Goal: Task Accomplishment & Management: Use online tool/utility

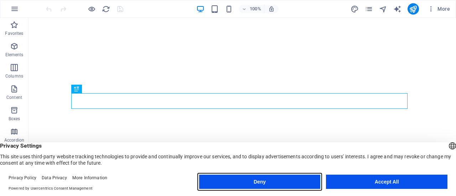
click at [288, 181] on button "Deny" at bounding box center [260, 182] width 122 height 14
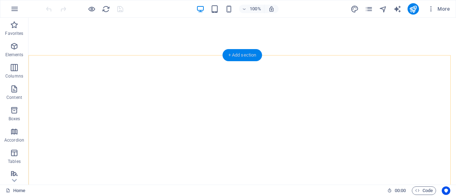
click at [247, 57] on div "+ Add section" at bounding box center [243, 55] width 40 height 12
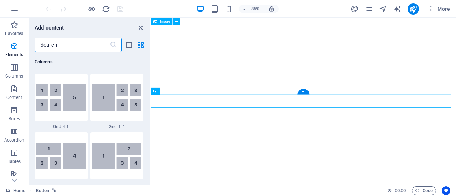
scroll to position [1248, 0]
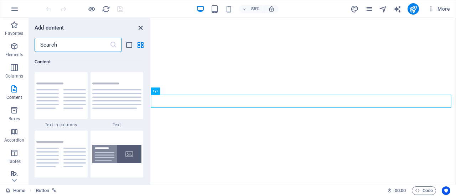
click at [139, 28] on icon "close panel" at bounding box center [141, 28] width 8 height 8
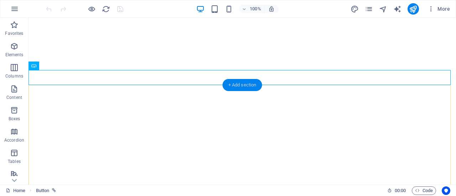
click at [239, 85] on div "+ Add section" at bounding box center [243, 85] width 40 height 12
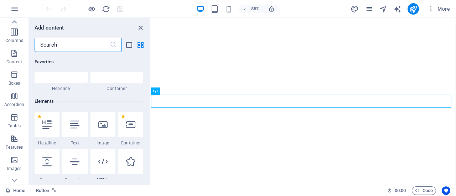
scroll to position [36, 0]
click at [101, 124] on icon at bounding box center [102, 125] width 9 height 9
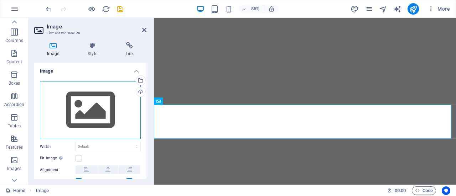
click at [103, 116] on div "Drag files here, click to choose files or select files from Files or our free s…" at bounding box center [90, 110] width 101 height 58
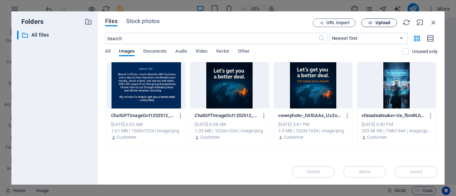
click at [390, 21] on span "Upload" at bounding box center [383, 23] width 15 height 4
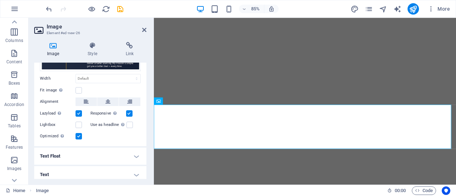
scroll to position [81, 0]
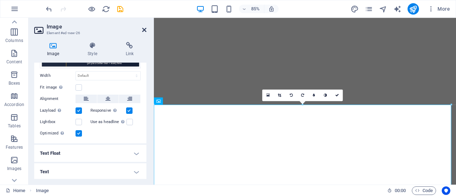
click at [145, 31] on icon at bounding box center [144, 30] width 4 height 6
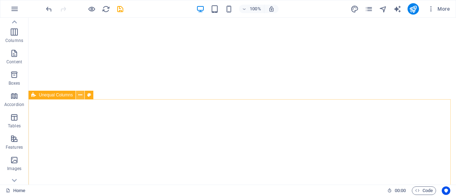
click at [81, 93] on icon at bounding box center [80, 95] width 4 height 7
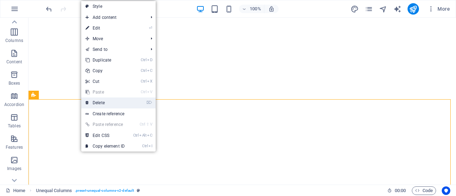
click at [109, 105] on link "⌦ Delete" at bounding box center [105, 103] width 48 height 11
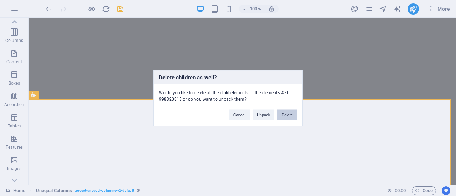
click at [284, 115] on button "Delete" at bounding box center [287, 114] width 20 height 11
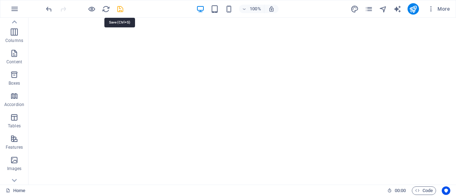
click at [118, 10] on icon "save" at bounding box center [120, 9] width 8 height 8
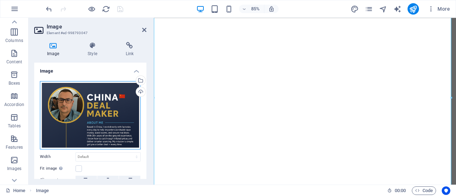
click at [78, 98] on div "Drag files here, click to choose files or select files from Files or our free s…" at bounding box center [90, 115] width 101 height 68
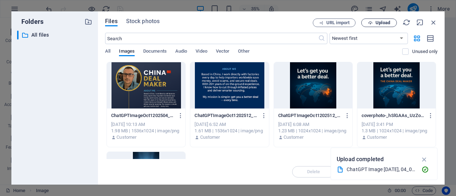
click at [378, 21] on span "Upload" at bounding box center [383, 23] width 15 height 4
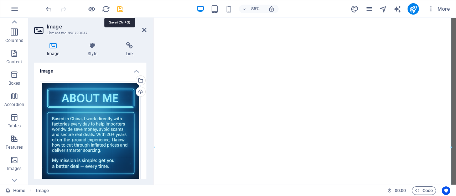
click at [120, 9] on icon "save" at bounding box center [120, 9] width 8 height 8
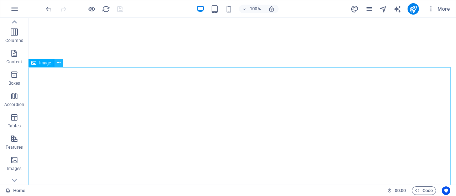
click at [57, 65] on icon at bounding box center [59, 63] width 4 height 7
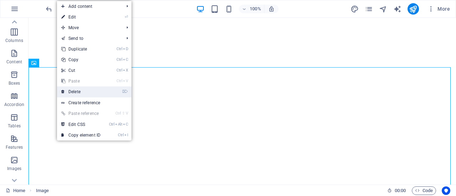
click at [80, 91] on link "⌦ Delete" at bounding box center [81, 92] width 48 height 11
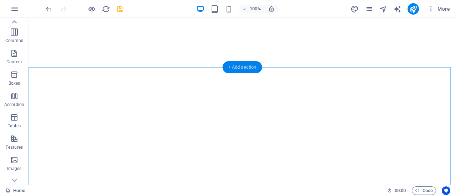
click at [247, 68] on div "+ Add section" at bounding box center [243, 67] width 40 height 12
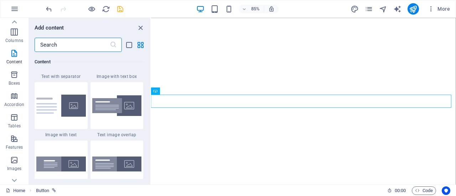
scroll to position [1283, 0]
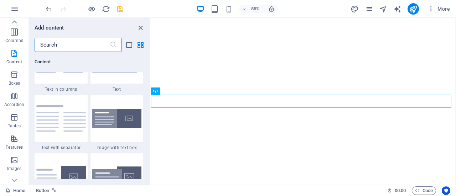
click at [71, 42] on input "text" at bounding box center [72, 45] width 75 height 14
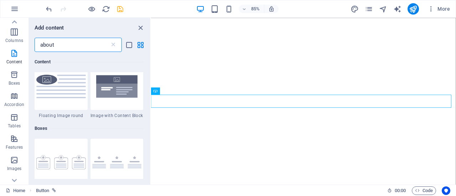
scroll to position [178, 0]
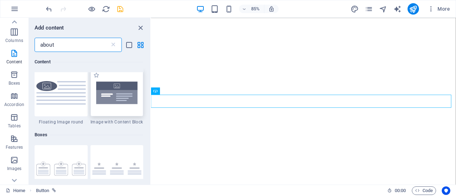
type input "about"
click at [121, 97] on img at bounding box center [117, 93] width 50 height 33
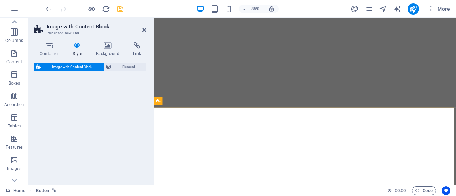
select select "rem"
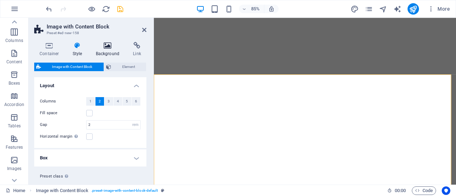
click at [106, 47] on icon at bounding box center [108, 45] width 35 height 7
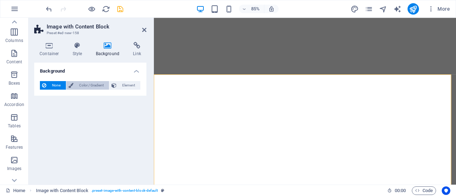
click at [96, 86] on span "Color / Gradient" at bounding box center [91, 85] width 31 height 9
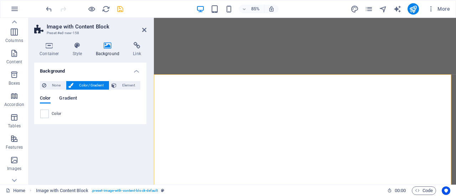
click at [65, 100] on span "Gradient" at bounding box center [68, 99] width 18 height 10
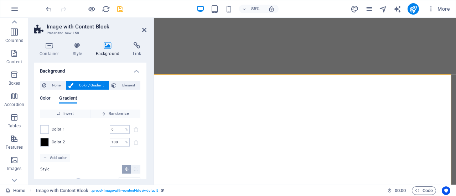
click at [46, 100] on span "Color" at bounding box center [45, 99] width 11 height 10
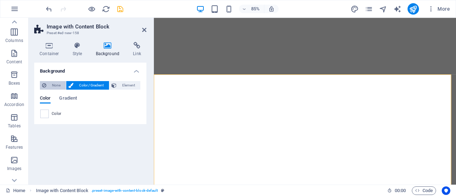
click at [53, 85] on span "None" at bounding box center [55, 85] width 15 height 9
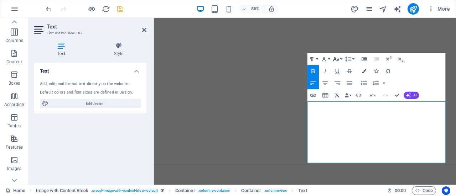
click at [340, 58] on icon "button" at bounding box center [336, 58] width 7 height 7
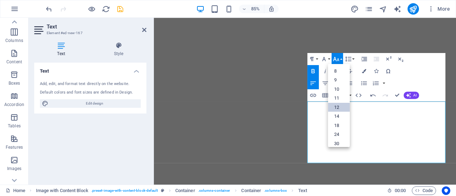
click at [339, 106] on link "12" at bounding box center [339, 107] width 22 height 9
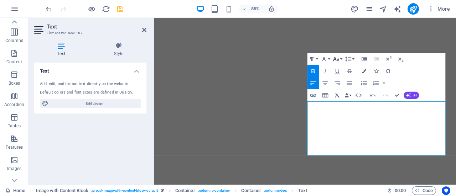
click at [338, 59] on icon "button" at bounding box center [336, 58] width 7 height 7
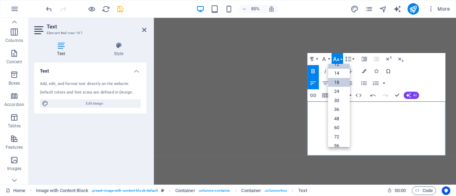
click at [339, 85] on link "18" at bounding box center [339, 82] width 22 height 9
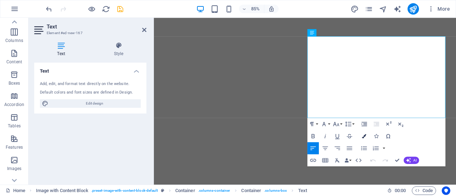
click at [365, 136] on icon "button" at bounding box center [364, 136] width 4 height 4
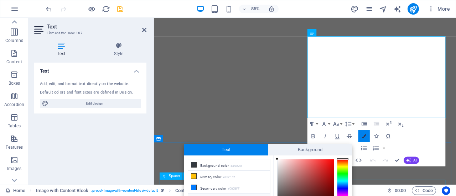
scroll to position [48, 0]
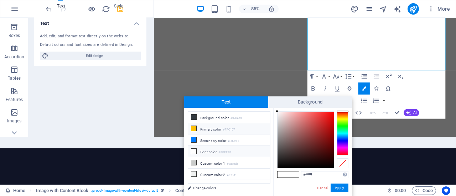
click at [195, 128] on icon at bounding box center [193, 128] width 5 height 5
type input "#ffc107"
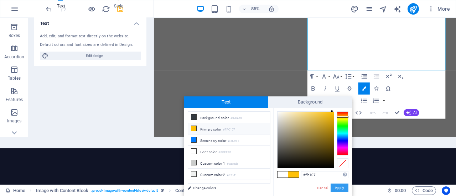
click at [335, 188] on button "Apply" at bounding box center [340, 188] width 18 height 9
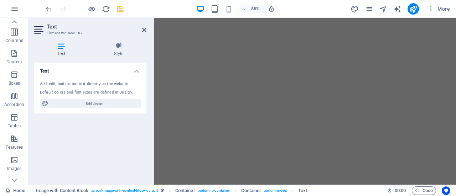
click at [142, 31] on header "Text Element #ed-new-167" at bounding box center [90, 27] width 112 height 19
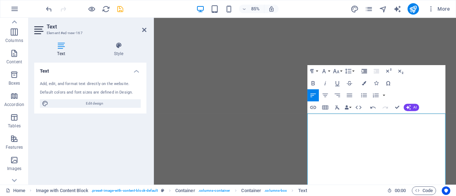
click at [365, 72] on icon "button" at bounding box center [364, 70] width 7 height 7
click at [375, 70] on icon "button" at bounding box center [376, 71] width 5 height 4
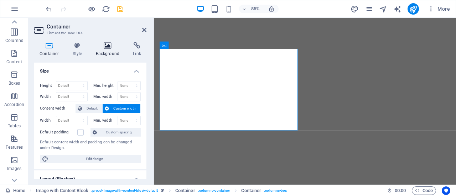
click at [111, 48] on icon at bounding box center [108, 45] width 35 height 7
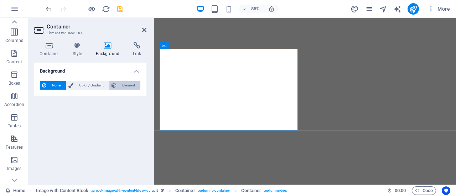
click at [120, 84] on span "Element" at bounding box center [129, 85] width 20 height 9
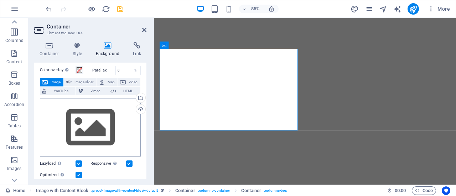
scroll to position [36, 0]
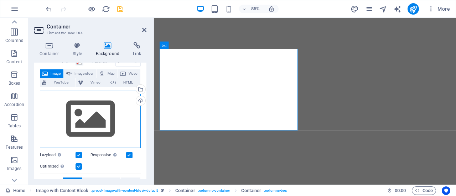
click at [98, 138] on div "Drag files here, click to choose files or select files from Files or our free s…" at bounding box center [90, 119] width 101 height 58
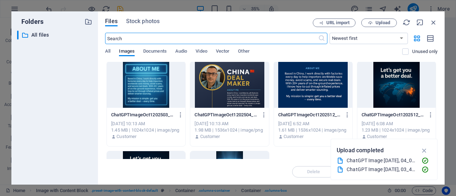
scroll to position [0, 0]
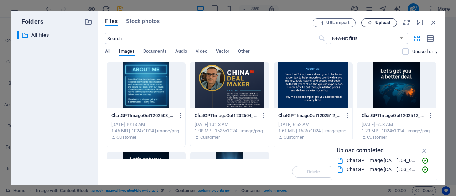
click at [382, 24] on span "Upload" at bounding box center [383, 23] width 15 height 4
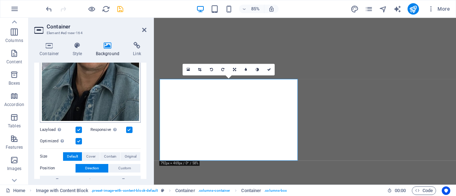
scroll to position [178, 0]
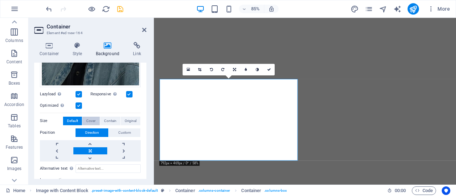
click at [88, 119] on span "Cover" at bounding box center [90, 121] width 9 height 9
click at [134, 120] on span "Original" at bounding box center [131, 121] width 12 height 9
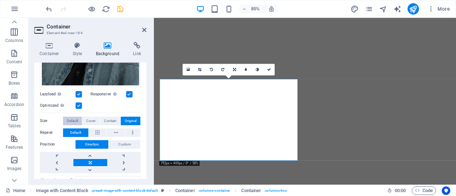
click at [67, 120] on span "Default" at bounding box center [72, 121] width 11 height 9
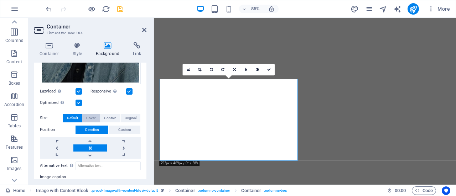
scroll to position [191, 0]
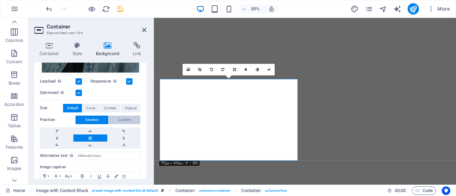
click at [126, 116] on span "Custom" at bounding box center [124, 120] width 13 height 9
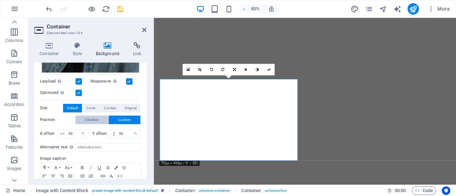
click at [86, 116] on span "Direction" at bounding box center [92, 120] width 14 height 9
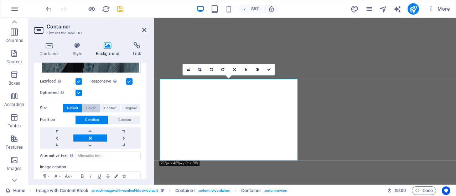
click at [85, 105] on button "Cover" at bounding box center [90, 108] width 17 height 9
click at [104, 107] on span "Contain" at bounding box center [110, 108] width 12 height 9
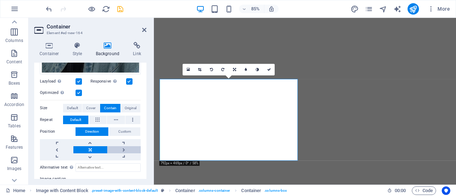
click at [122, 147] on link at bounding box center [124, 150] width 34 height 7
click at [86, 150] on link at bounding box center [90, 150] width 34 height 7
click at [121, 147] on link at bounding box center [124, 150] width 34 height 7
click at [270, 69] on icon at bounding box center [269, 70] width 4 height 4
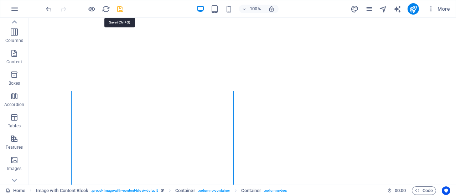
click at [123, 7] on icon "save" at bounding box center [120, 9] width 8 height 8
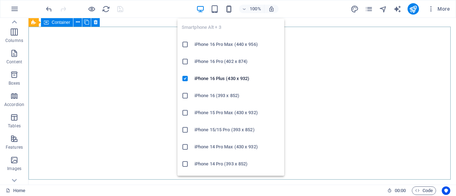
click at [231, 8] on icon "button" at bounding box center [229, 9] width 8 height 8
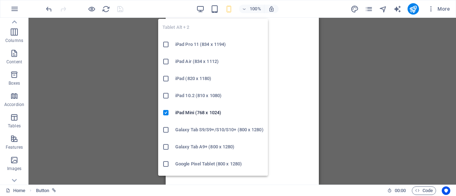
scroll to position [0, 0]
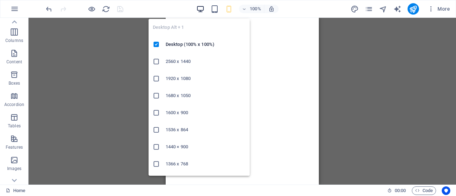
click at [202, 9] on icon "button" at bounding box center [200, 9] width 8 height 8
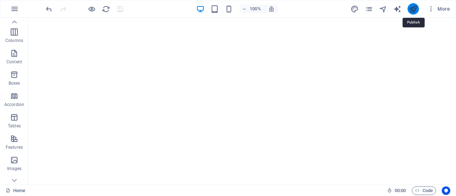
click at [414, 10] on icon "publish" at bounding box center [413, 9] width 8 height 8
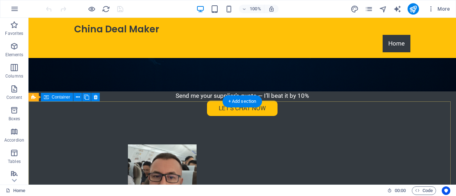
scroll to position [392, 0]
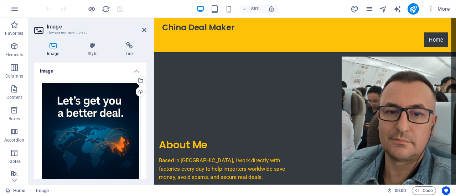
scroll to position [106, 0]
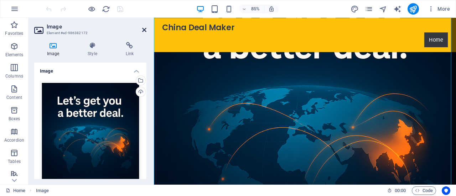
click at [143, 32] on icon at bounding box center [144, 30] width 4 height 6
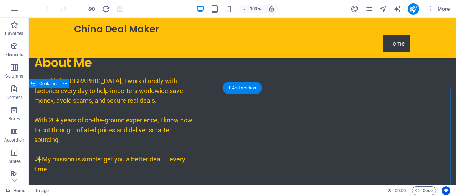
scroll to position [462, 0]
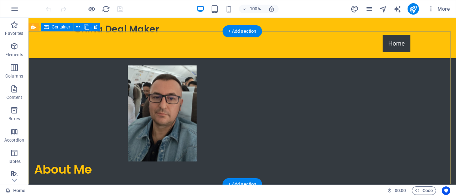
click at [43, 56] on div "About Me Based in China, I work directly with factories every day to help impor…" at bounding box center [243, 173] width 428 height 273
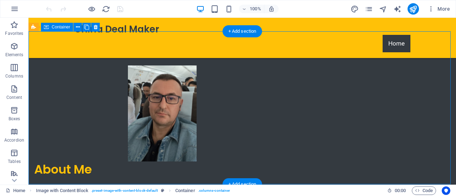
click at [43, 56] on div "About Me Based in China, I work directly with factories every day to help impor…" at bounding box center [243, 173] width 428 height 273
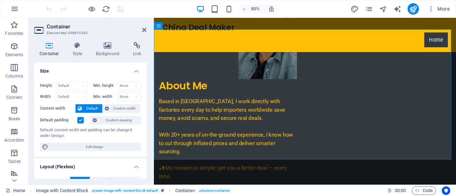
scroll to position [390, 0]
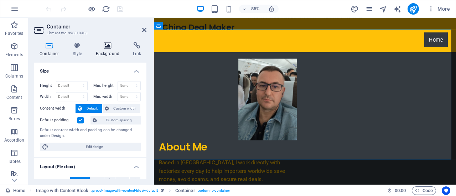
click at [100, 46] on icon at bounding box center [108, 45] width 35 height 7
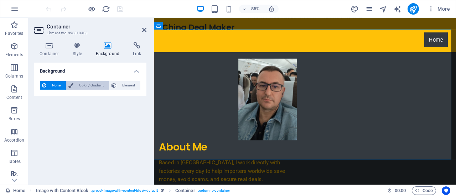
click at [84, 86] on span "Color / Gradient" at bounding box center [91, 85] width 31 height 9
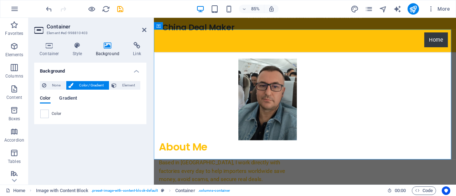
click at [64, 96] on span "Gradient" at bounding box center [68, 99] width 18 height 10
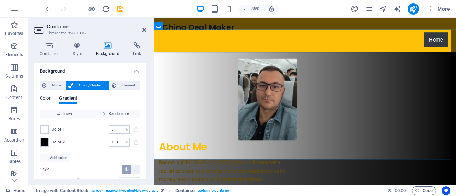
click at [48, 98] on span "Color" at bounding box center [45, 99] width 11 height 10
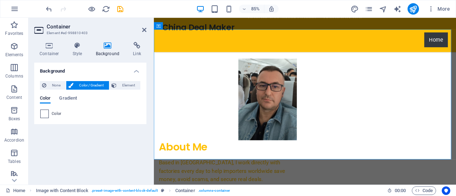
click at [46, 114] on span at bounding box center [45, 114] width 8 height 8
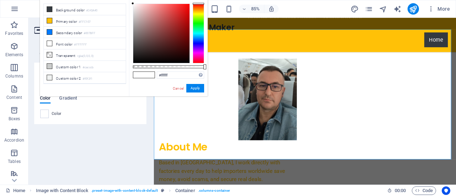
click at [140, 74] on span at bounding box center [138, 75] width 11 height 6
click at [172, 73] on input "#ffffff" at bounding box center [180, 75] width 47 height 7
click at [173, 73] on input "#ffffff" at bounding box center [180, 75] width 47 height 7
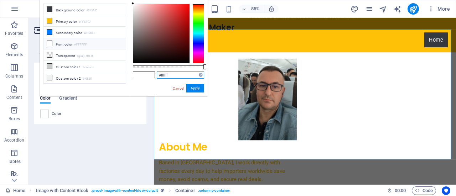
paste input "0B1E35"
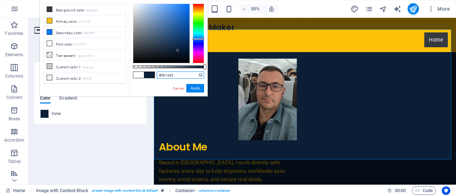
type input "#0b1e35"
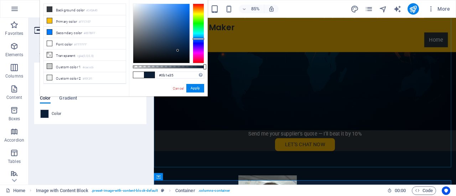
scroll to position [283, 0]
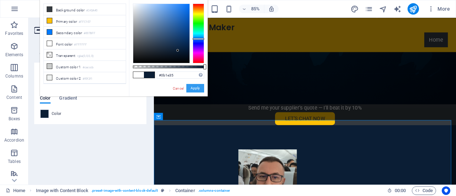
click at [194, 86] on button "Apply" at bounding box center [195, 88] width 18 height 9
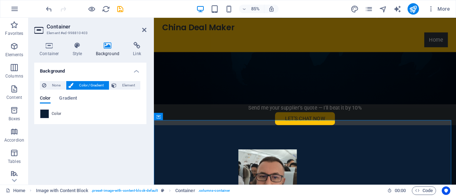
click at [44, 114] on span at bounding box center [45, 114] width 8 height 8
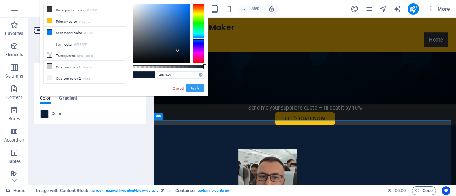
click at [193, 88] on button "Apply" at bounding box center [195, 88] width 18 height 9
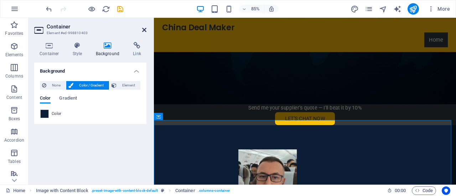
click at [145, 28] on icon at bounding box center [144, 30] width 4 height 6
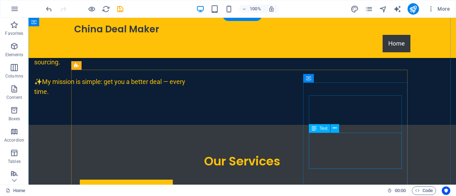
scroll to position [576, 0]
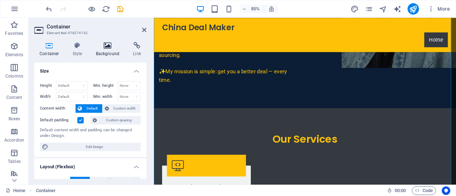
click at [106, 47] on icon at bounding box center [108, 45] width 35 height 7
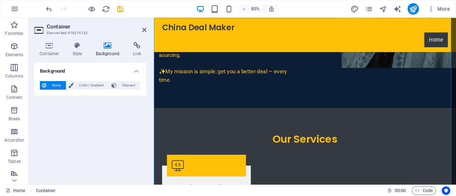
click at [51, 87] on span "None" at bounding box center [55, 85] width 15 height 9
click at [79, 86] on span "Color / Gradient" at bounding box center [91, 85] width 31 height 9
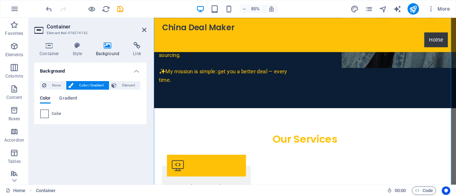
click at [43, 110] on span at bounding box center [45, 114] width 8 height 8
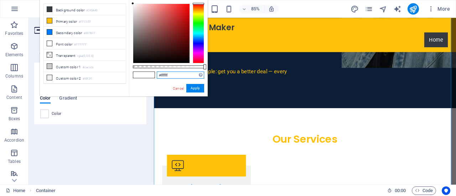
click at [187, 76] on input "#ffffff" at bounding box center [180, 75] width 47 height 7
drag, startPoint x: 187, startPoint y: 76, endPoint x: 143, endPoint y: 79, distance: 44.0
click at [143, 79] on div "#ffffff Supported formats #0852ed rgb(8, 82, 237) rgba(8, 82, 237, 90%) hsv(221…" at bounding box center [168, 100] width 79 height 200
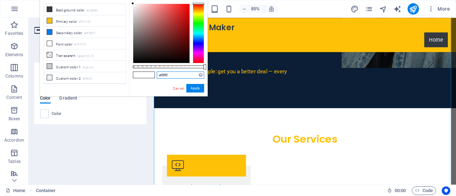
paste input "0B1E35"
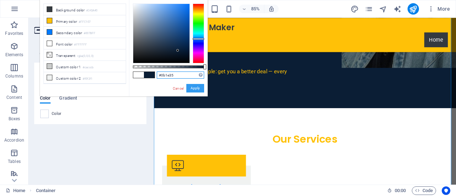
type input "#0b1e35"
click at [195, 88] on button "Apply" at bounding box center [195, 88] width 18 height 9
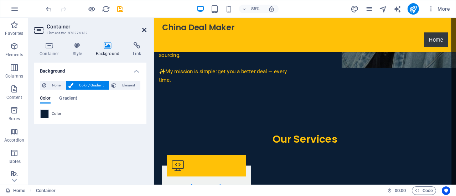
click at [145, 31] on icon at bounding box center [144, 30] width 4 height 6
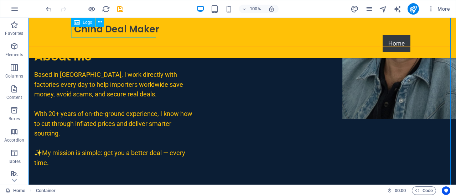
scroll to position [648, 0]
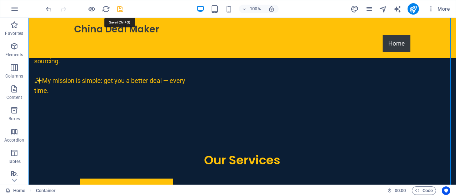
click at [121, 10] on icon "save" at bounding box center [120, 9] width 8 height 8
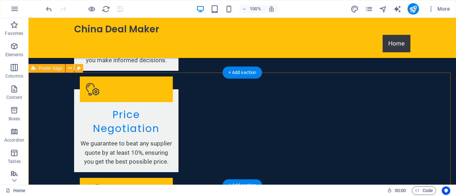
scroll to position [884, 0]
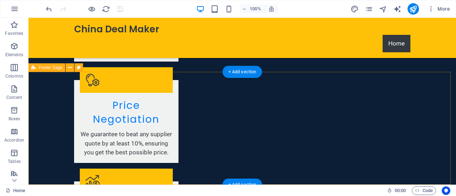
select select "footer"
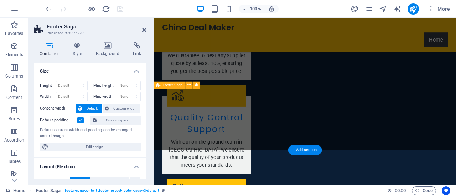
select select "rem"
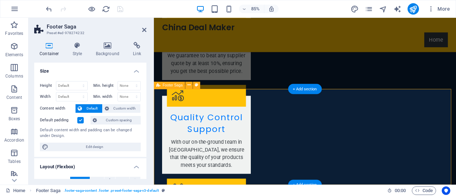
scroll to position [783, 0]
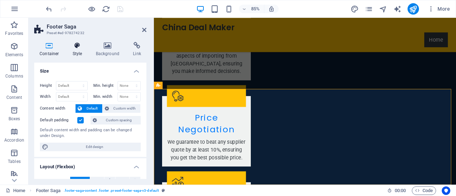
click at [79, 50] on h4 "Style" at bounding box center [78, 49] width 23 height 15
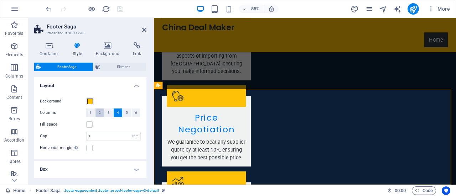
click at [99, 113] on span "2" at bounding box center [100, 113] width 2 height 9
click at [92, 126] on label at bounding box center [89, 125] width 6 height 6
click at [0, 0] on input "Fill space" at bounding box center [0, 0] width 0 height 0
click at [88, 149] on label at bounding box center [89, 148] width 6 height 6
click at [0, 0] on input "Horizontal margin Only if the containers "Content width" is not set to "Default"" at bounding box center [0, 0] width 0 height 0
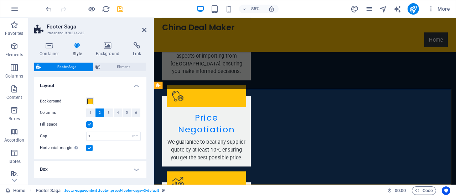
click at [130, 172] on h4 "Box" at bounding box center [90, 169] width 112 height 17
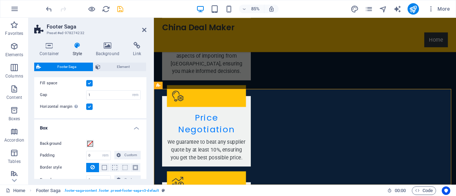
scroll to position [71, 0]
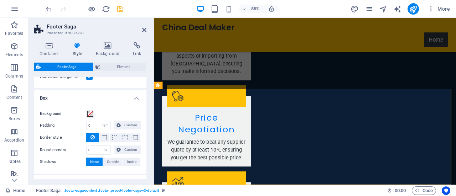
click at [134, 97] on h4 "Box" at bounding box center [90, 96] width 112 height 13
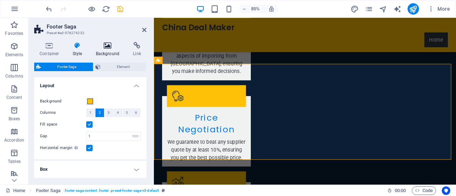
scroll to position [812, 0]
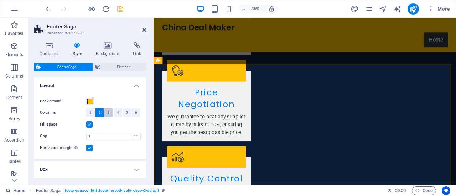
click at [105, 115] on button "3" at bounding box center [108, 113] width 9 height 9
click at [115, 114] on button "4" at bounding box center [118, 113] width 9 height 9
click at [123, 12] on icon "save" at bounding box center [120, 9] width 8 height 8
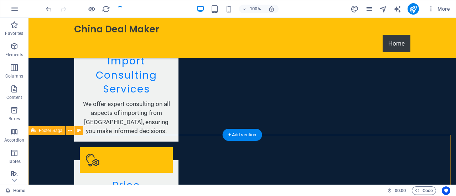
scroll to position [875, 0]
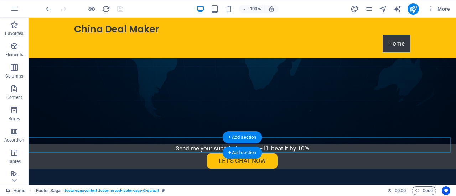
scroll to position [341, 0]
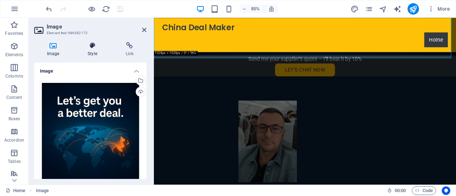
click at [96, 46] on icon at bounding box center [92, 45] width 35 height 7
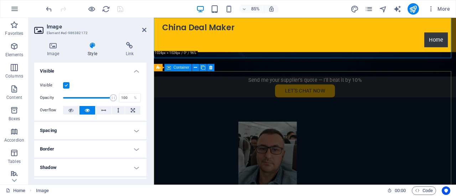
scroll to position [305, 0]
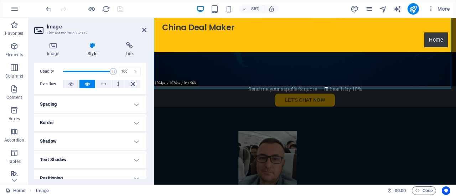
scroll to position [0, 0]
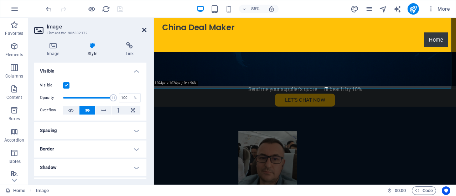
click at [143, 28] on icon at bounding box center [144, 30] width 4 height 6
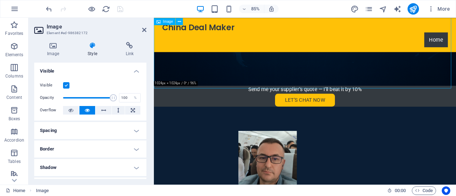
drag, startPoint x: 361, startPoint y: 93, endPoint x: 396, endPoint y: 99, distance: 35.4
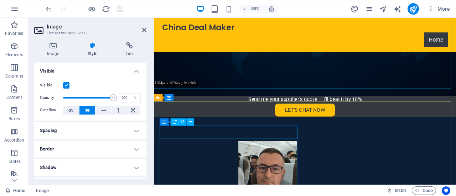
scroll to position [269, 0]
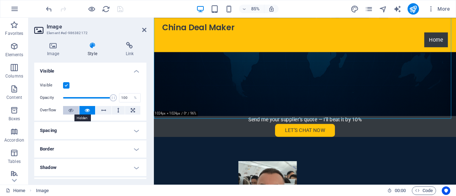
click at [70, 109] on icon at bounding box center [70, 110] width 5 height 9
click at [134, 131] on h4 "Spacing" at bounding box center [90, 130] width 112 height 17
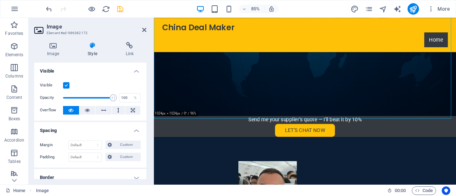
click at [134, 131] on h4 "Spacing" at bounding box center [90, 128] width 112 height 13
click at [86, 45] on icon at bounding box center [92, 45] width 35 height 7
click at [91, 48] on icon at bounding box center [92, 45] width 35 height 7
click at [86, 48] on icon at bounding box center [92, 45] width 35 height 7
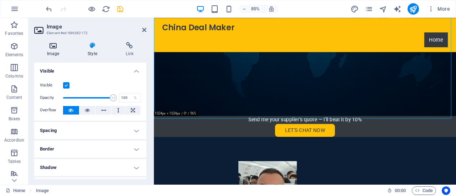
click at [52, 45] on icon at bounding box center [53, 45] width 38 height 7
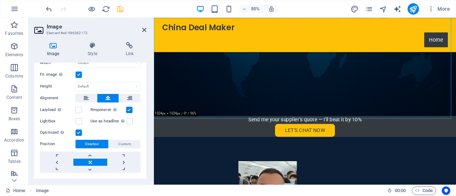
scroll to position [161, 0]
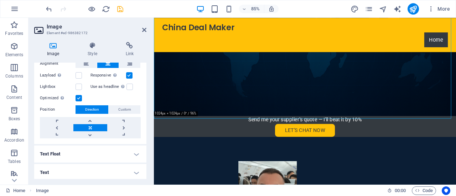
click at [96, 150] on h4 "Text Float" at bounding box center [90, 154] width 112 height 17
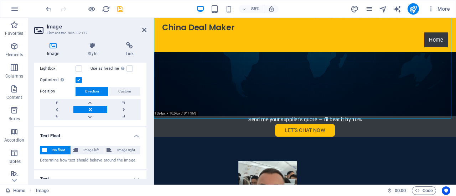
scroll to position [186, 0]
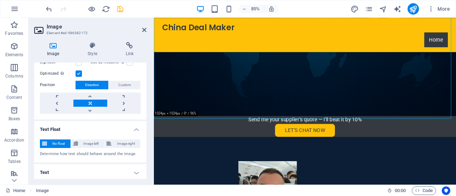
click at [110, 174] on h4 "Text" at bounding box center [90, 172] width 112 height 17
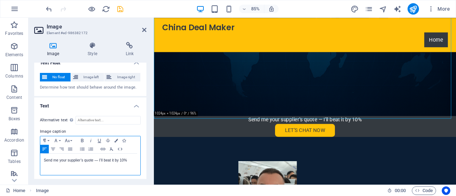
drag, startPoint x: 129, startPoint y: 159, endPoint x: 42, endPoint y: 157, distance: 86.7
click at [42, 157] on div "Send me your supplier’s quote — I’ll beat it by 10%" at bounding box center [90, 164] width 100 height 21
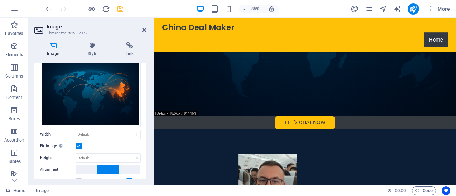
scroll to position [0, 0]
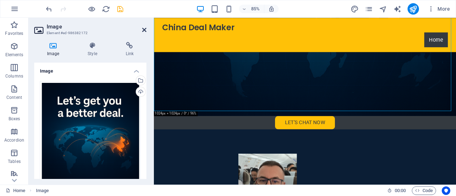
click at [142, 30] on icon at bounding box center [144, 30] width 4 height 6
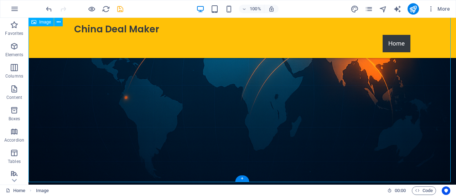
scroll to position [376, 0]
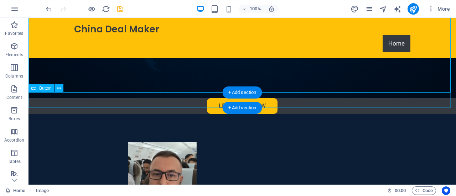
click at [103, 100] on div "Let’s Chat Now" at bounding box center [243, 106] width 428 height 16
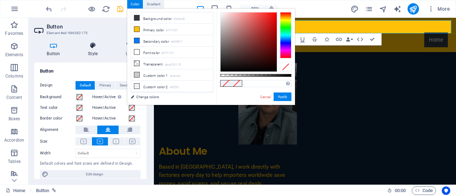
click at [94, 48] on icon at bounding box center [93, 45] width 35 height 7
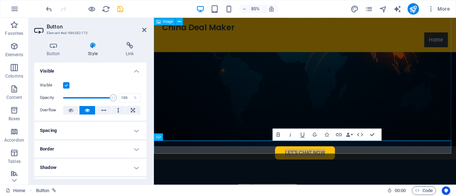
scroll to position [269, 0]
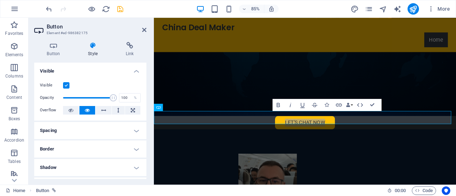
click at [65, 85] on label at bounding box center [66, 85] width 6 height 6
click at [0, 0] on input "Visible" at bounding box center [0, 0] width 0 height 0
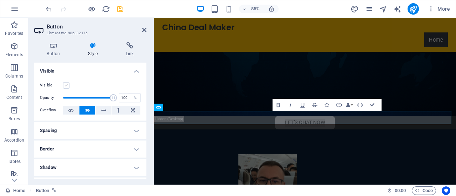
click at [65, 85] on label at bounding box center [66, 85] width 6 height 6
click at [0, 0] on input "Visible" at bounding box center [0, 0] width 0 height 0
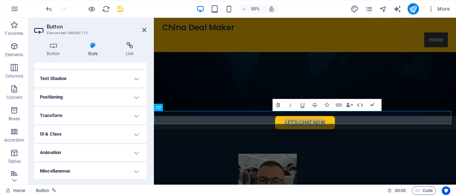
scroll to position [108, 0]
click at [85, 174] on h4 "Miscellaneous" at bounding box center [90, 171] width 112 height 17
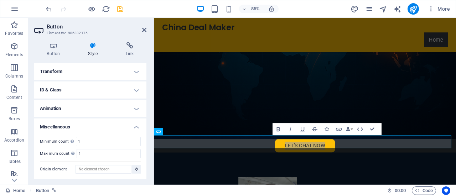
scroll to position [240, 0]
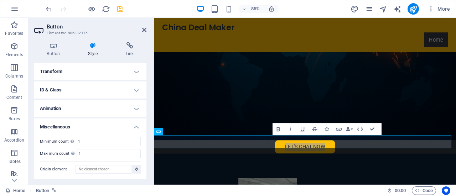
click at [111, 125] on h4 "Miscellaneous" at bounding box center [90, 125] width 112 height 13
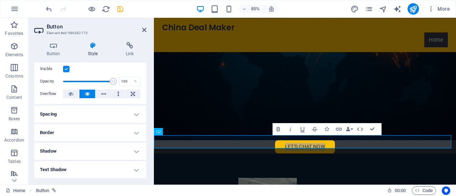
scroll to position [0, 0]
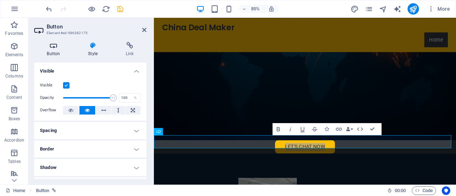
click at [55, 48] on icon at bounding box center [53, 45] width 39 height 7
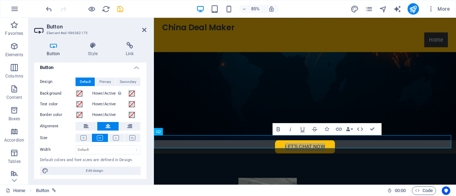
scroll to position [5, 0]
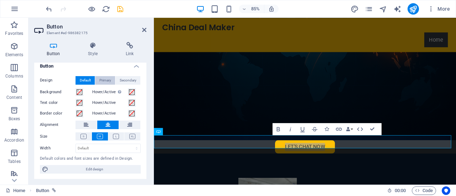
click at [102, 78] on span "Primary" at bounding box center [105, 80] width 12 height 9
click at [80, 77] on span "Default" at bounding box center [85, 80] width 11 height 9
click at [89, 47] on icon at bounding box center [93, 45] width 35 height 7
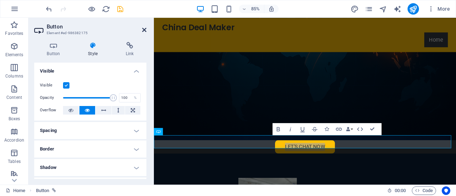
click at [143, 32] on icon at bounding box center [144, 30] width 4 height 6
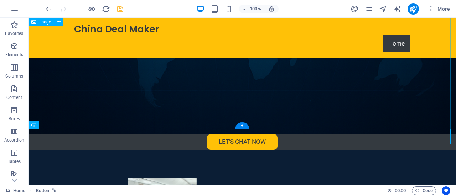
scroll to position [339, 0]
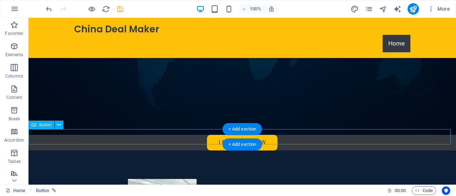
click at [91, 140] on div "Let’s Chat Now" at bounding box center [243, 143] width 428 height 16
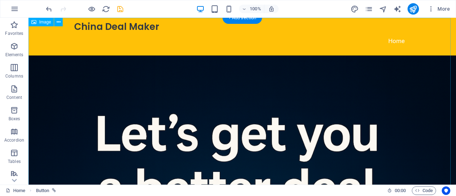
scroll to position [0, 0]
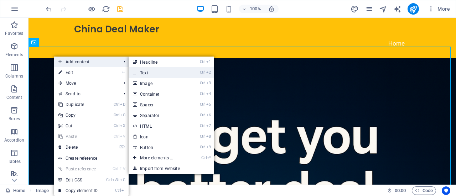
click at [168, 70] on link "Ctrl 2 Text" at bounding box center [158, 72] width 59 height 11
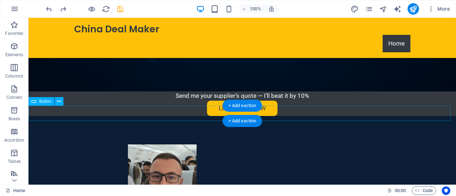
scroll to position [372, 0]
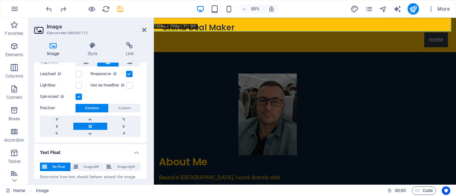
scroll to position [110, 0]
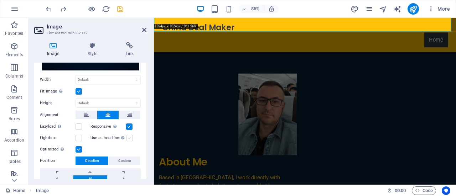
click at [127, 137] on label at bounding box center [130, 138] width 6 height 6
click at [0, 0] on input "Use as headline The image will be wrapped in an H1 headline tag. Useful for giv…" at bounding box center [0, 0] width 0 height 0
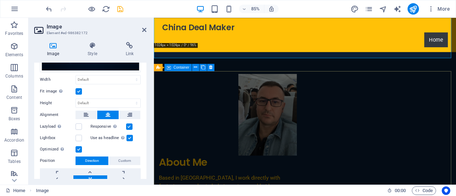
scroll to position [274, 0]
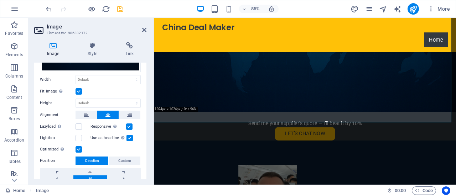
click at [128, 135] on label at bounding box center [130, 138] width 6 height 6
click at [0, 0] on input "Use as headline The image will be wrapped in an H1 headline tag. Useful for giv…" at bounding box center [0, 0] width 0 height 0
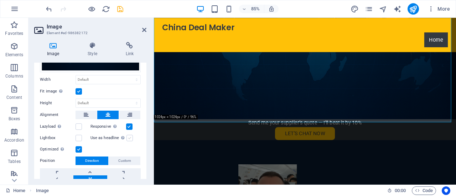
click at [128, 135] on label at bounding box center [130, 138] width 6 height 6
click at [0, 0] on input "Use as headline The image will be wrapped in an H1 headline tag. Useful for giv…" at bounding box center [0, 0] width 0 height 0
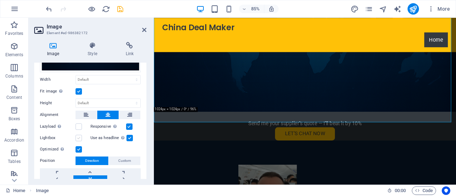
click at [78, 137] on label at bounding box center [79, 138] width 6 height 6
click at [0, 0] on input "Lightbox" at bounding box center [0, 0] width 0 height 0
click at [78, 135] on label at bounding box center [79, 138] width 6 height 6
click at [0, 0] on input "Lightbox" at bounding box center [0, 0] width 0 height 0
click at [129, 135] on label at bounding box center [130, 138] width 6 height 6
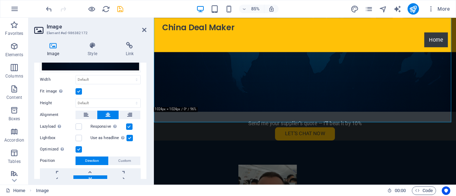
click at [0, 0] on input "Use as headline The image will be wrapped in an H1 headline tag. Useful for giv…" at bounding box center [0, 0] width 0 height 0
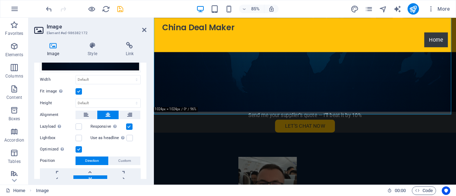
scroll to position [145, 0]
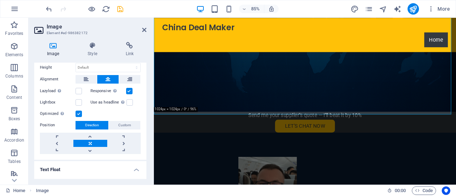
click at [77, 111] on label at bounding box center [79, 114] width 6 height 6
click at [0, 0] on input "Optimized Images are compressed to improve page speed." at bounding box center [0, 0] width 0 height 0
click at [77, 111] on label at bounding box center [79, 114] width 6 height 6
click at [0, 0] on input "Optimized Images are compressed to improve page speed." at bounding box center [0, 0] width 0 height 0
click at [77, 111] on label at bounding box center [79, 114] width 6 height 6
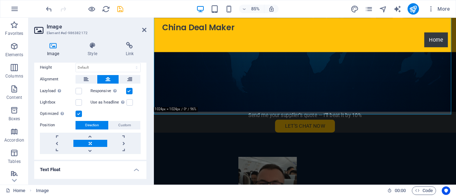
click at [0, 0] on input "Optimized Images are compressed to improve page speed." at bounding box center [0, 0] width 0 height 0
click at [77, 111] on label at bounding box center [79, 114] width 6 height 6
click at [0, 0] on input "Optimized Images are compressed to improve page speed." at bounding box center [0, 0] width 0 height 0
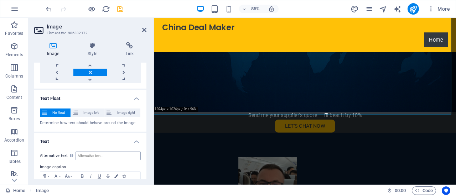
scroll to position [252, 0]
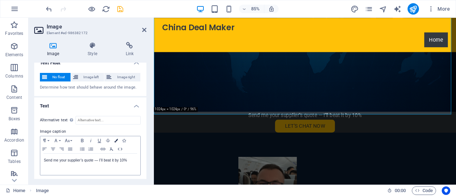
click at [115, 140] on icon "button" at bounding box center [116, 141] width 4 height 4
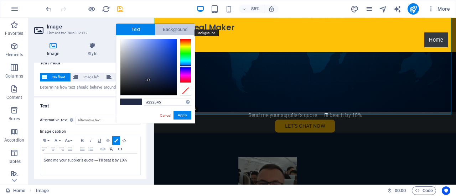
click at [176, 27] on span "Background" at bounding box center [175, 29] width 40 height 11
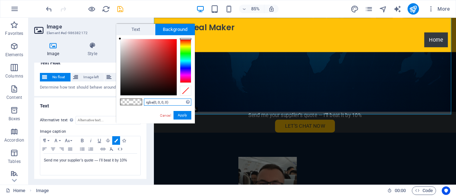
click at [165, 101] on input "rgba(0, 0, 0, 0)" at bounding box center [167, 102] width 47 height 7
click at [174, 102] on input "rgba(0, 0, 0, 0)" at bounding box center [167, 102] width 47 height 7
drag, startPoint x: 177, startPoint y: 102, endPoint x: 123, endPoint y: 94, distance: 54.1
click at [123, 94] on div "rgba(0, 0, 0, 0) Supported formats #0852ed rgb(8, 82, 237) rgba(8, 82, 237, 90%…" at bounding box center [155, 131] width 79 height 192
paste input "#0B1E35"
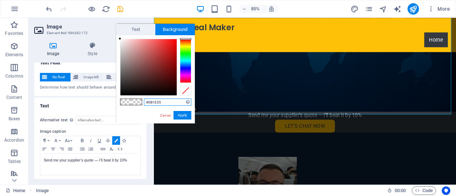
type input "#0b1e35"
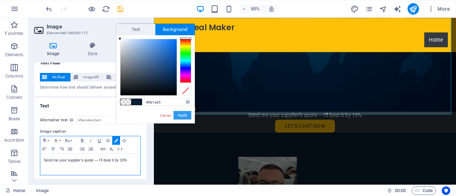
click at [185, 115] on button "Apply" at bounding box center [183, 115] width 18 height 9
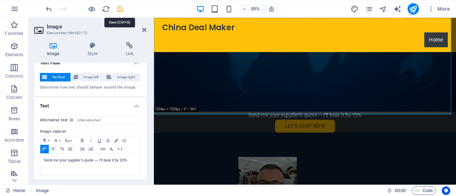
click at [119, 9] on icon "save" at bounding box center [120, 9] width 8 height 8
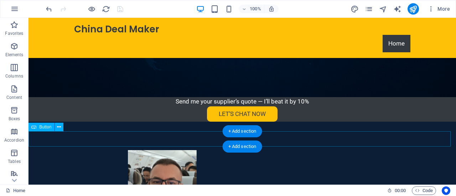
scroll to position [346, 0]
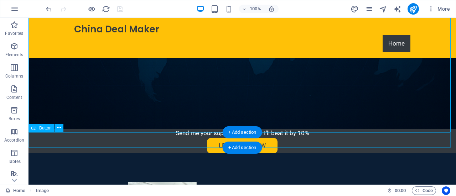
click at [313, 140] on div "Let’s Chat Now" at bounding box center [243, 146] width 428 height 16
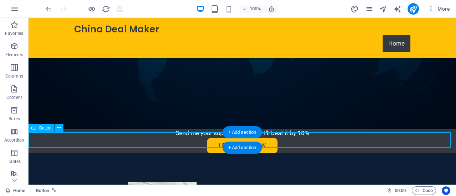
click at [63, 143] on div "Let’s Chat Now" at bounding box center [243, 146] width 428 height 16
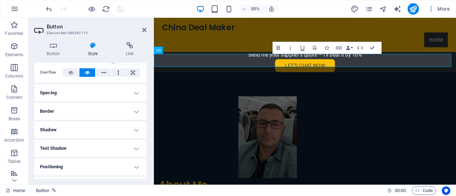
scroll to position [71, 0]
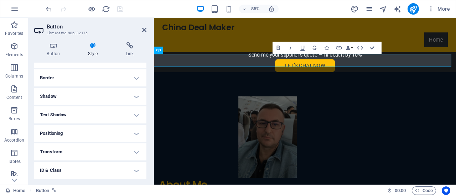
click at [90, 76] on h4 "Border" at bounding box center [90, 78] width 112 height 17
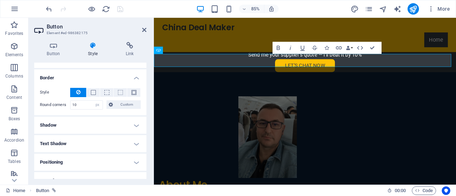
click at [90, 76] on h4 "Border" at bounding box center [90, 76] width 112 height 13
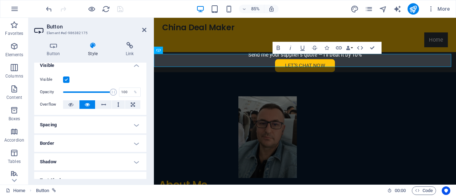
scroll to position [0, 0]
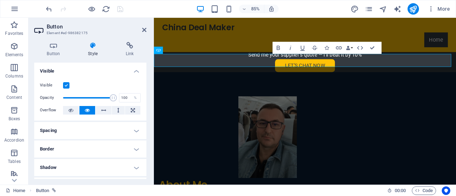
click at [93, 49] on h4 "Style" at bounding box center [95, 49] width 38 height 15
click at [46, 47] on icon at bounding box center [53, 45] width 39 height 7
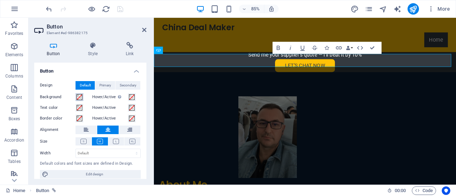
click at [81, 97] on span at bounding box center [80, 97] width 6 height 6
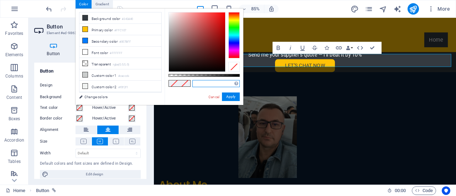
click at [218, 87] on input "text" at bounding box center [216, 83] width 47 height 7
paste input "#0B1E35"
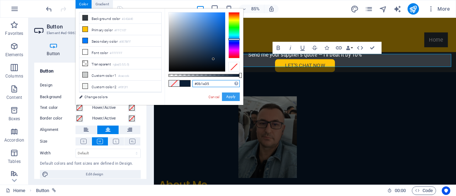
type input "#0b1e35"
click at [233, 98] on button "Apply" at bounding box center [231, 97] width 18 height 9
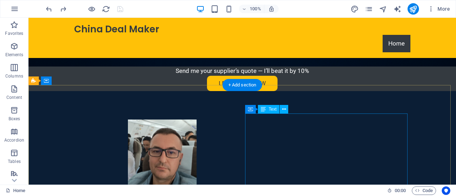
scroll to position [447, 0]
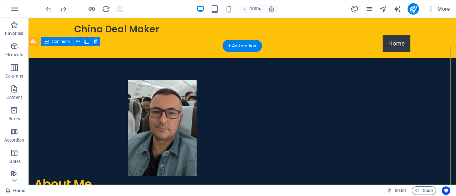
click at [197, 140] on figure at bounding box center [115, 128] width 163 height 96
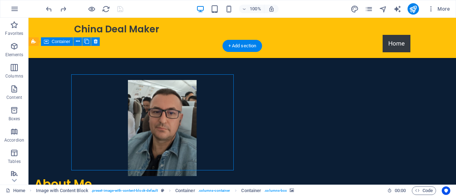
click at [197, 119] on figure at bounding box center [115, 128] width 163 height 96
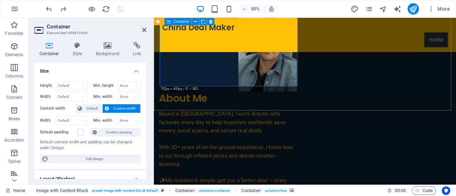
click at [286, 78] on figure at bounding box center [241, 56] width 163 height 96
click at [117, 45] on icon at bounding box center [108, 45] width 35 height 7
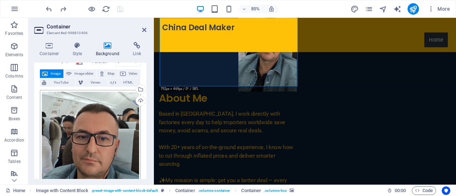
scroll to position [143, 0]
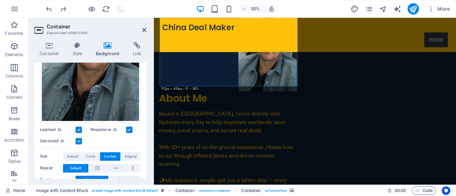
click at [79, 127] on label at bounding box center [79, 130] width 6 height 6
click at [0, 0] on input "Lazyload Loading images after the page loads improves page speed." at bounding box center [0, 0] width 0 height 0
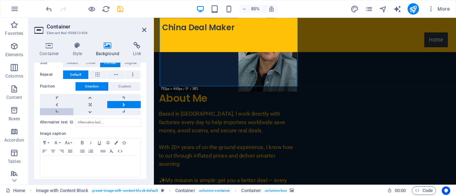
scroll to position [238, 0]
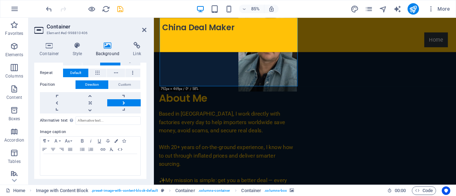
click at [120, 10] on icon "save" at bounding box center [120, 9] width 8 height 8
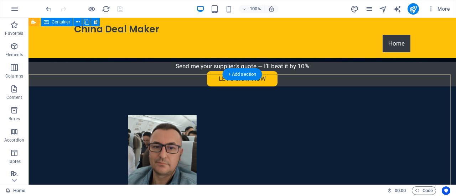
scroll to position [412, 0]
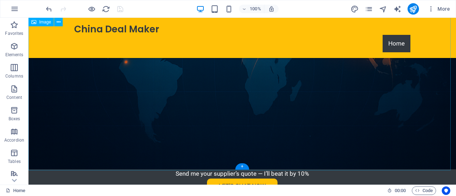
scroll to position [341, 0]
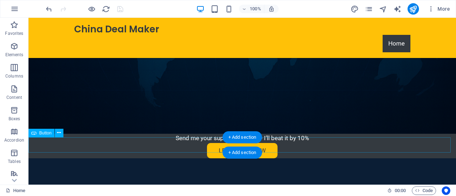
click at [300, 146] on div "Let’s Chat Now" at bounding box center [243, 151] width 428 height 16
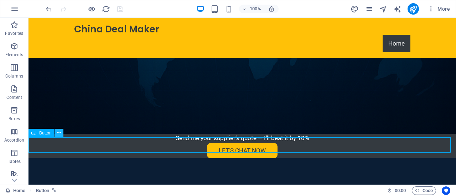
click at [61, 132] on button at bounding box center [59, 133] width 9 height 9
click at [411, 10] on icon "publish" at bounding box center [413, 9] width 8 height 8
